Goal: Browse casually: Explore the website without a specific task or goal

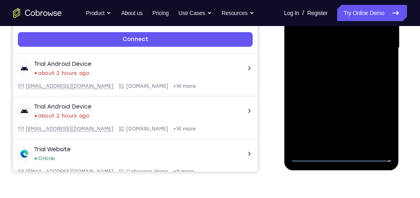
scroll to position [251, 0]
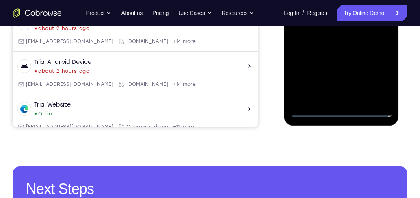
click at [345, 111] on div at bounding box center [341, 3] width 102 height 228
click at [376, 71] on div at bounding box center [341, 3] width 102 height 228
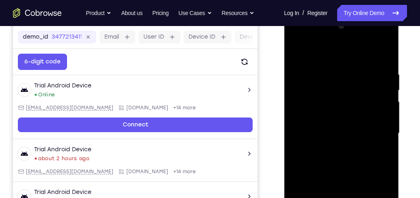
scroll to position [112, 0]
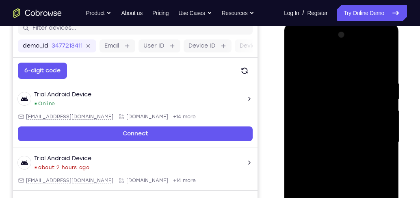
click at [348, 67] on div at bounding box center [341, 142] width 102 height 228
click at [375, 135] on div at bounding box center [341, 142] width 102 height 228
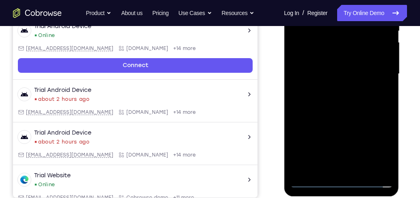
scroll to position [182, 0]
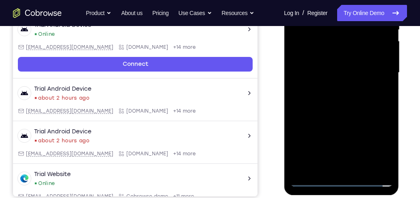
click at [333, 87] on div at bounding box center [341, 73] width 102 height 228
click at [345, 67] on div at bounding box center [341, 73] width 102 height 228
click at [354, 72] on div at bounding box center [341, 73] width 102 height 228
click at [360, 100] on div at bounding box center [341, 73] width 102 height 228
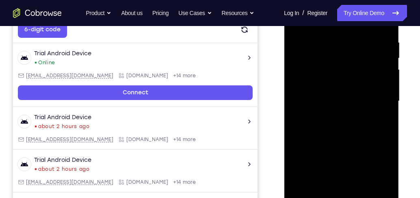
scroll to position [112, 0]
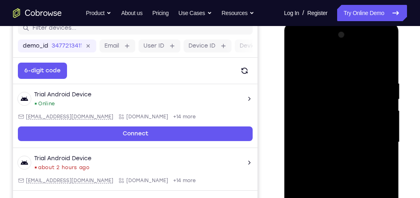
click at [348, 164] on div at bounding box center [341, 142] width 102 height 228
drag, startPoint x: 349, startPoint y: 61, endPoint x: 356, endPoint y: 36, distance: 26.1
click at [356, 37] on div at bounding box center [341, 142] width 102 height 228
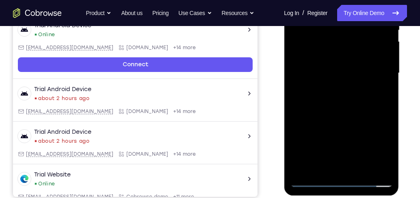
scroll to position [205, 0]
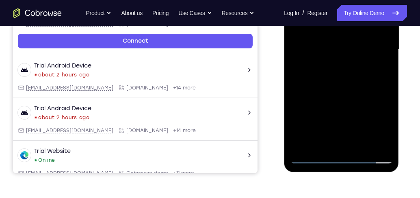
click at [350, 82] on div at bounding box center [341, 50] width 102 height 228
click at [363, 146] on div at bounding box center [341, 50] width 102 height 228
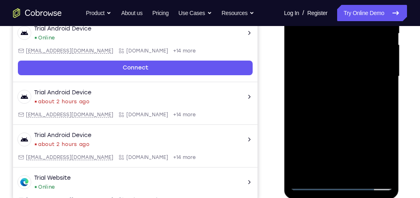
scroll to position [135, 0]
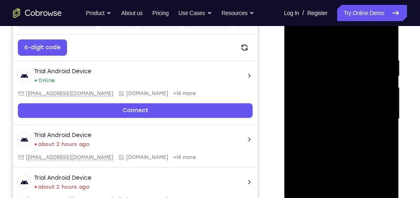
click at [338, 164] on div at bounding box center [341, 119] width 102 height 228
click at [298, 37] on div at bounding box center [341, 119] width 102 height 228
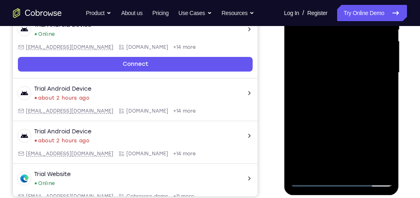
drag, startPoint x: 347, startPoint y: 121, endPoint x: 351, endPoint y: 45, distance: 76.5
click at [351, 46] on div at bounding box center [341, 73] width 102 height 228
drag, startPoint x: 360, startPoint y: 103, endPoint x: 364, endPoint y: 62, distance: 41.2
click at [364, 62] on div at bounding box center [341, 73] width 102 height 228
drag, startPoint x: 365, startPoint y: 124, endPoint x: 361, endPoint y: 95, distance: 29.1
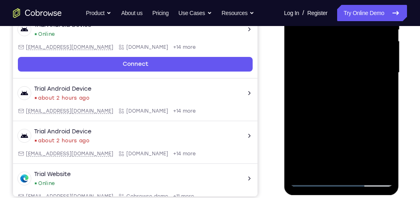
click at [361, 95] on div at bounding box center [341, 73] width 102 height 228
drag, startPoint x: 359, startPoint y: 121, endPoint x: 366, endPoint y: 48, distance: 74.3
click at [366, 48] on div at bounding box center [341, 73] width 102 height 228
drag, startPoint x: 358, startPoint y: 140, endPoint x: 363, endPoint y: 76, distance: 64.0
click at [363, 76] on div at bounding box center [341, 73] width 102 height 228
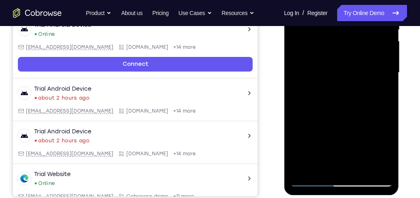
drag, startPoint x: 359, startPoint y: 147, endPoint x: 359, endPoint y: 44, distance: 102.4
click at [359, 44] on div at bounding box center [341, 73] width 102 height 228
click at [362, 111] on div at bounding box center [341, 73] width 102 height 228
drag, startPoint x: 364, startPoint y: 135, endPoint x: 365, endPoint y: 53, distance: 82.1
click at [365, 53] on div at bounding box center [341, 73] width 102 height 228
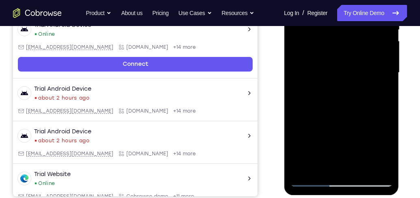
drag, startPoint x: 357, startPoint y: 127, endPoint x: 359, endPoint y: 70, distance: 56.9
click at [359, 70] on div at bounding box center [341, 73] width 102 height 228
